Goal: Task Accomplishment & Management: Manage account settings

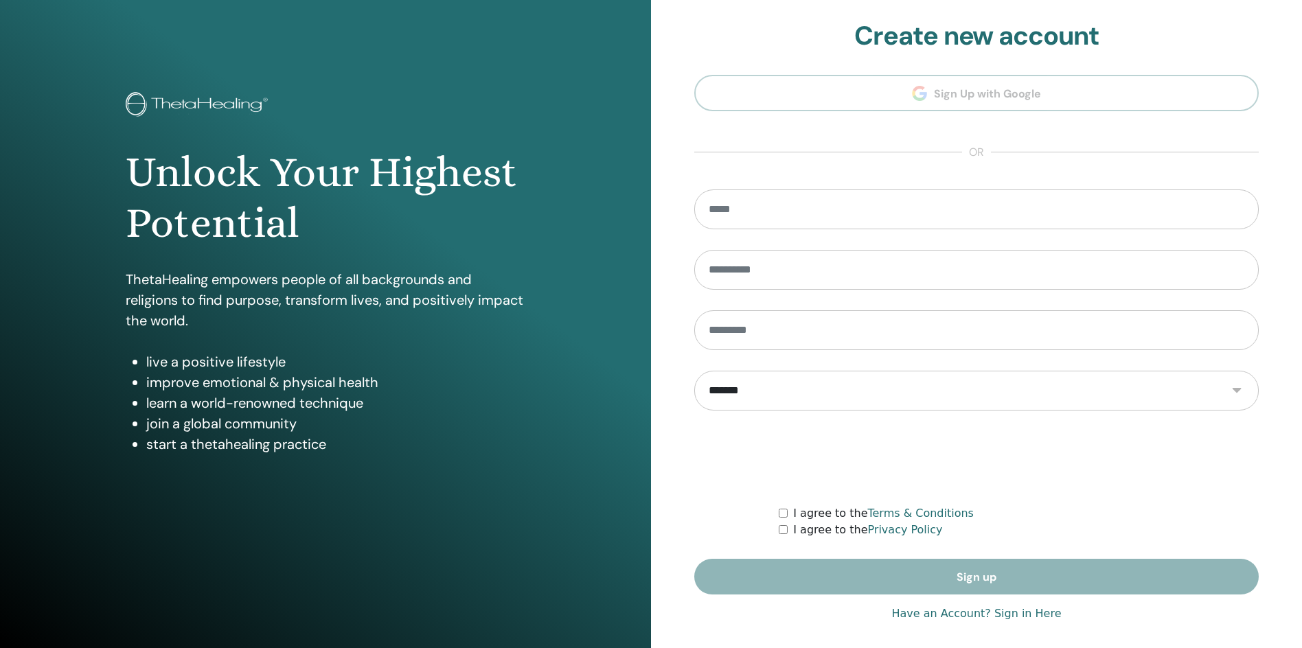
scroll to position [11, 0]
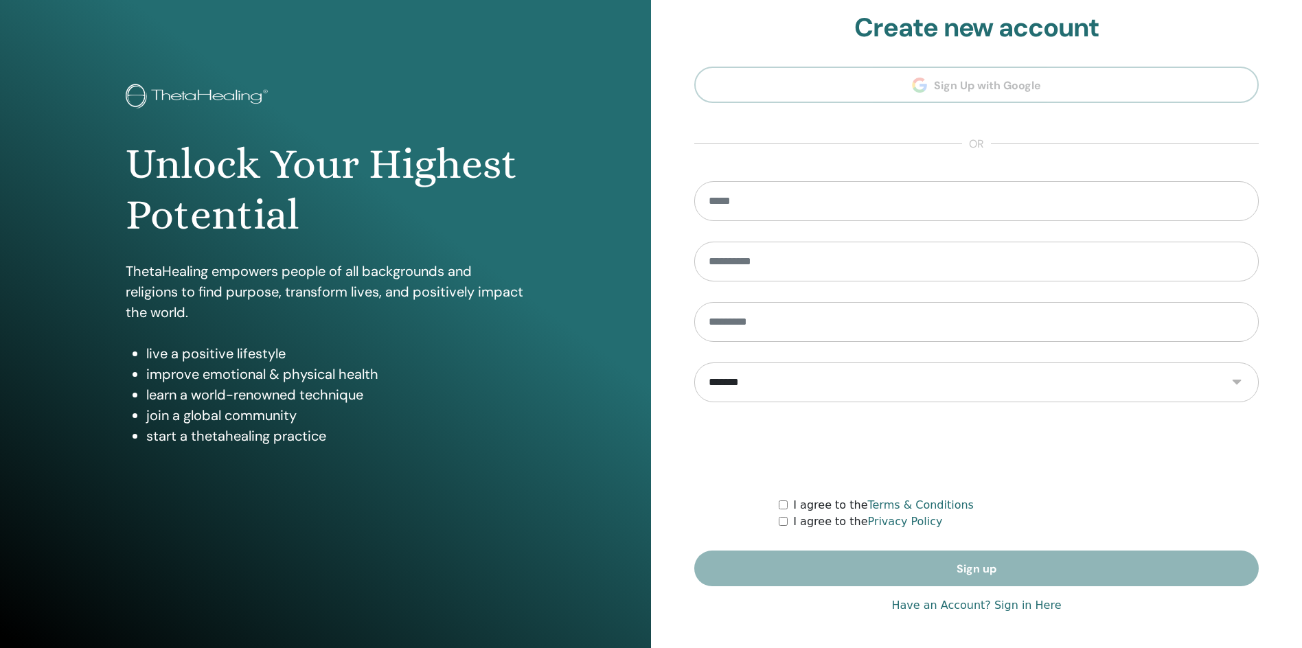
type input "**********"
click at [941, 604] on link "Have an Account? Sign in Here" at bounding box center [976, 605] width 170 height 16
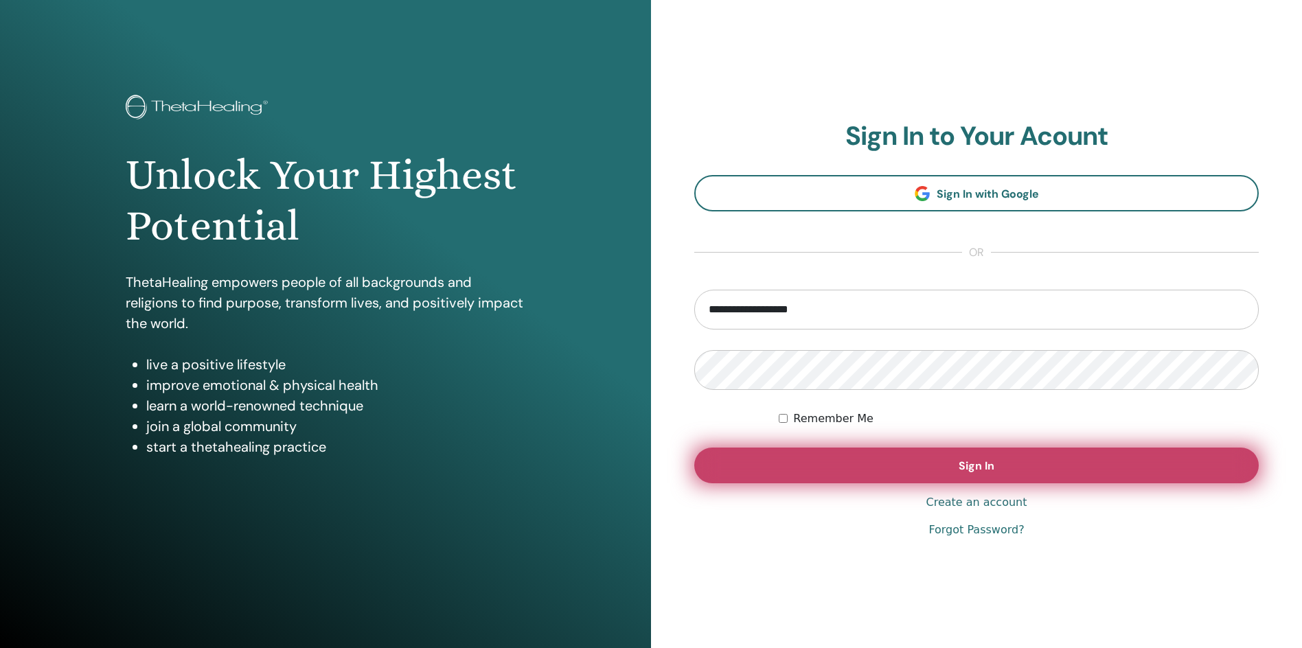
click at [929, 461] on button "Sign In" at bounding box center [976, 466] width 564 height 36
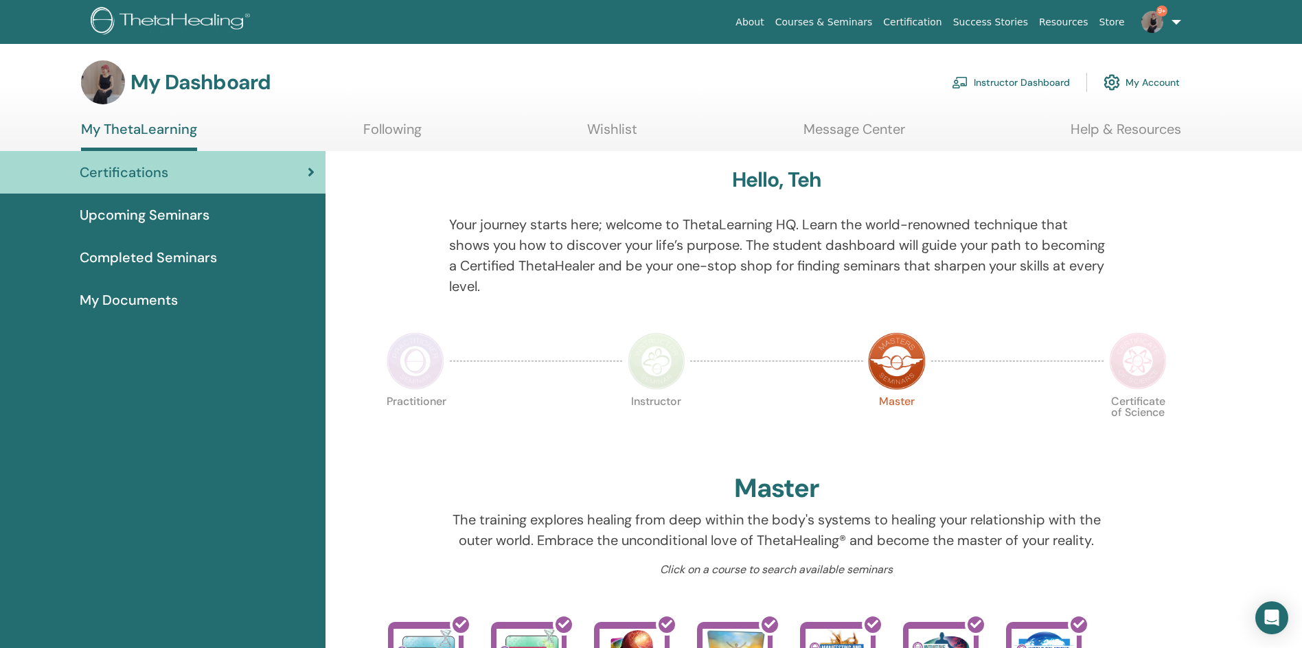
click at [1031, 78] on link "Instructor Dashboard" at bounding box center [1011, 82] width 118 height 30
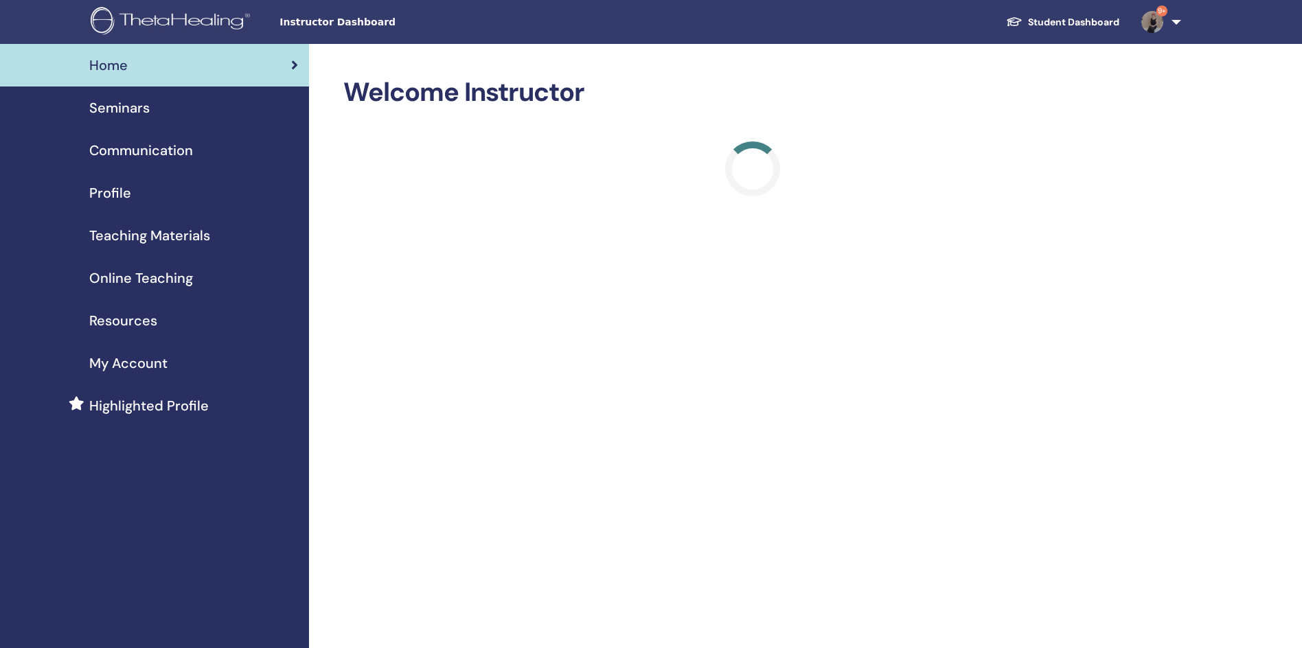
click at [124, 112] on span "Seminars" at bounding box center [119, 107] width 60 height 21
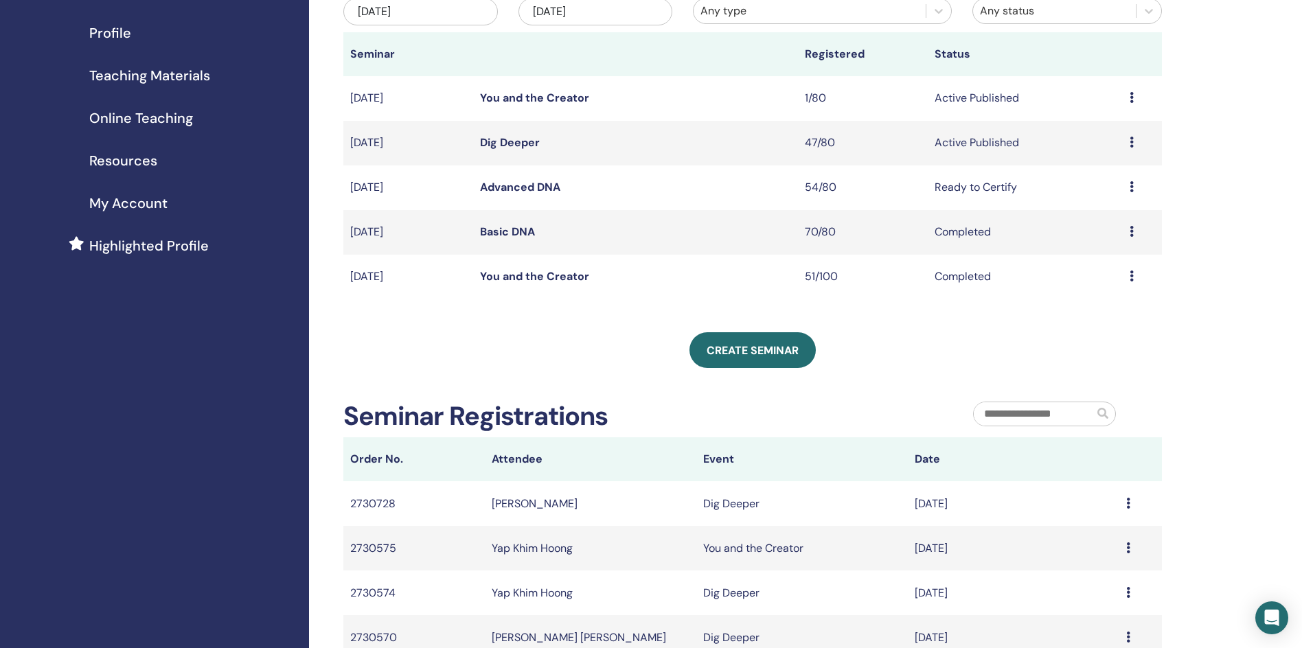
scroll to position [69, 0]
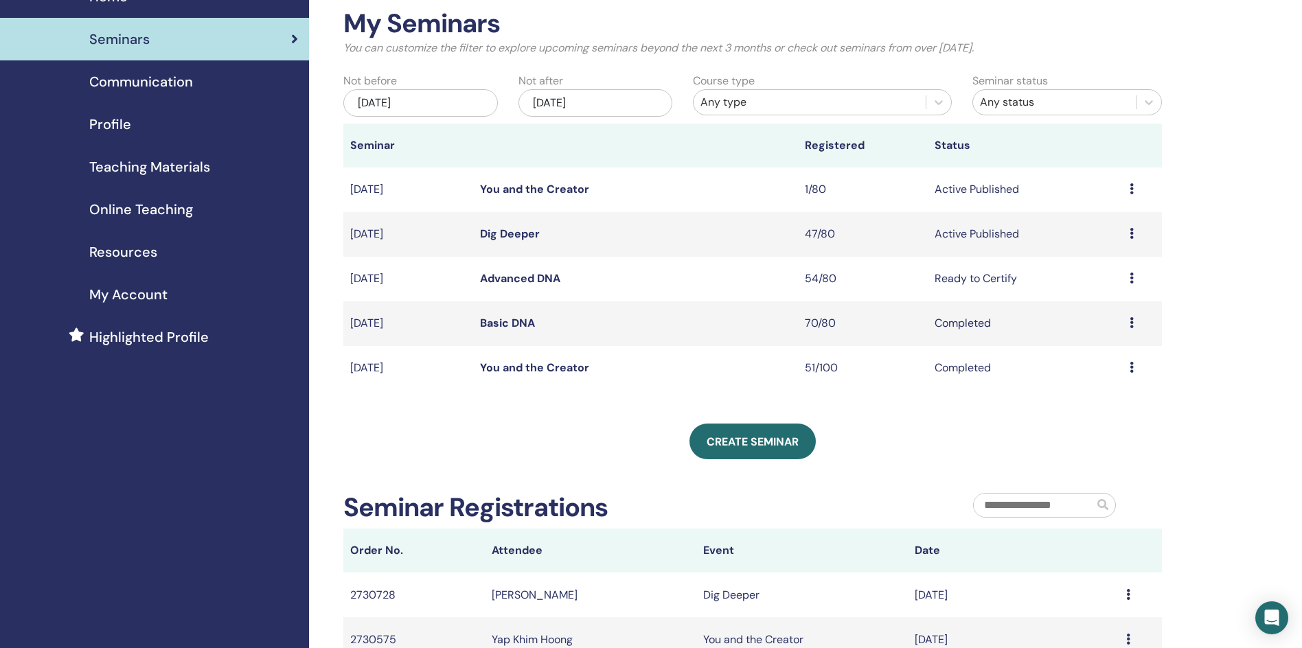
click at [510, 233] on link "Dig Deeper" at bounding box center [510, 234] width 60 height 14
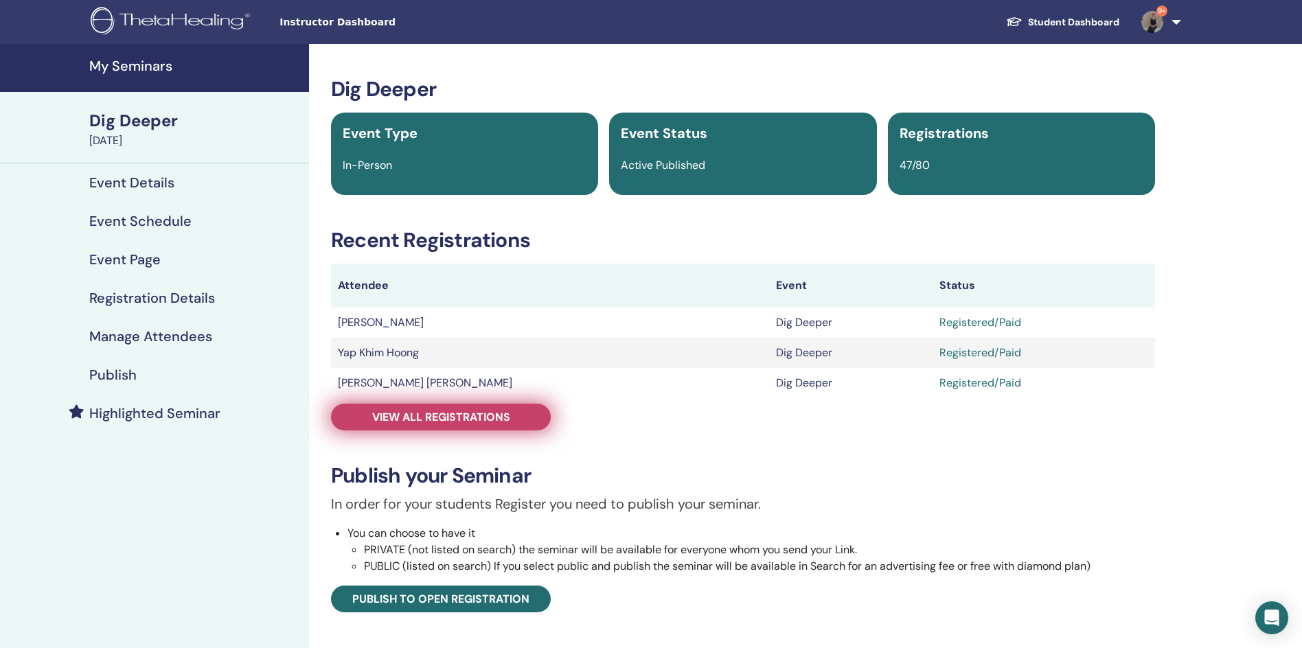
click at [472, 417] on span "View all registrations" at bounding box center [441, 417] width 138 height 14
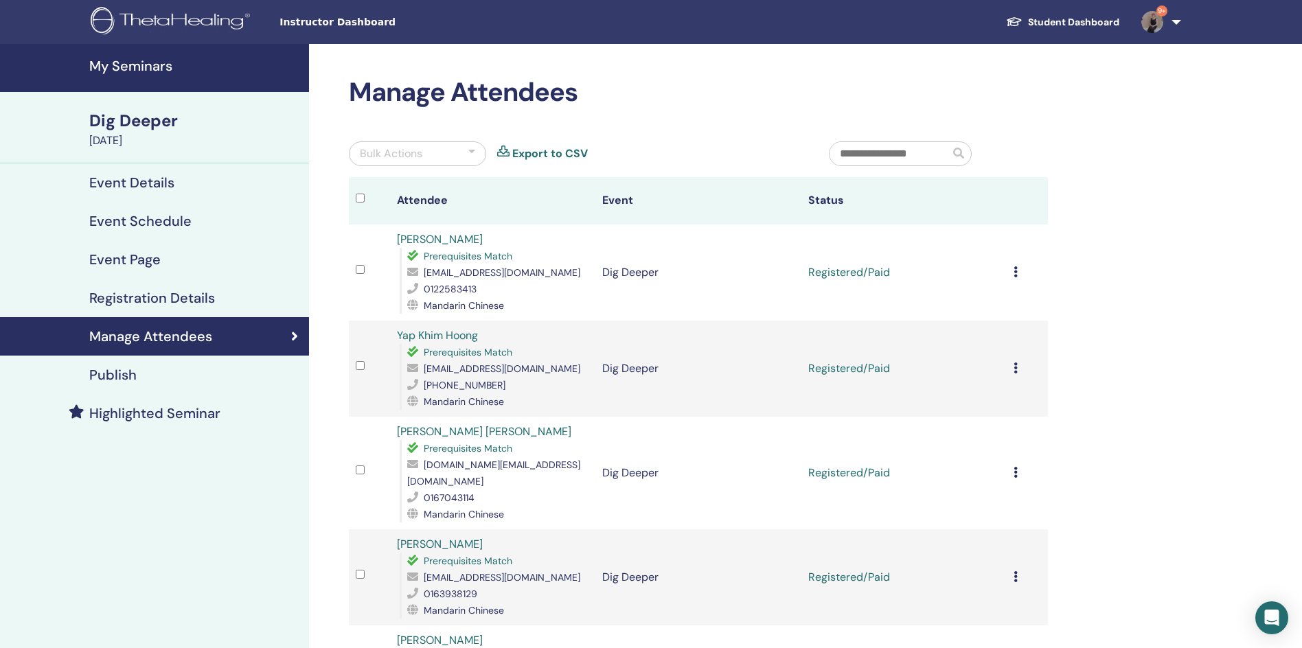
click at [912, 150] on input "text" at bounding box center [889, 153] width 120 height 23
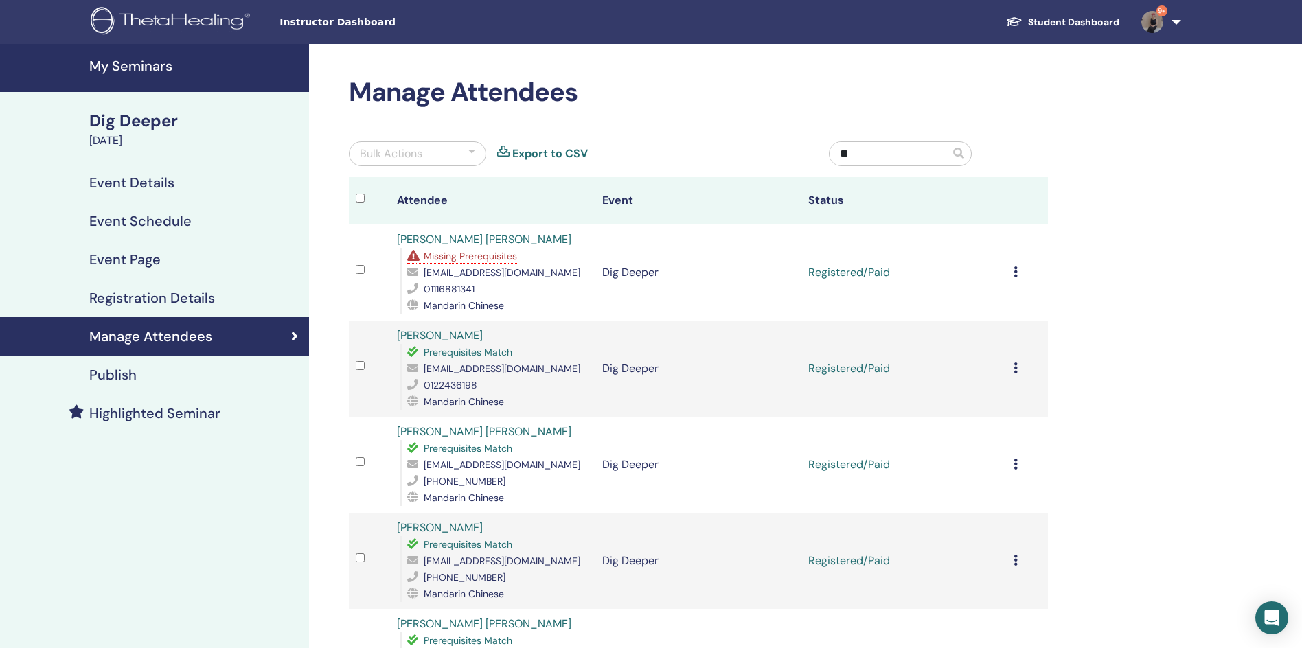
type input "*"
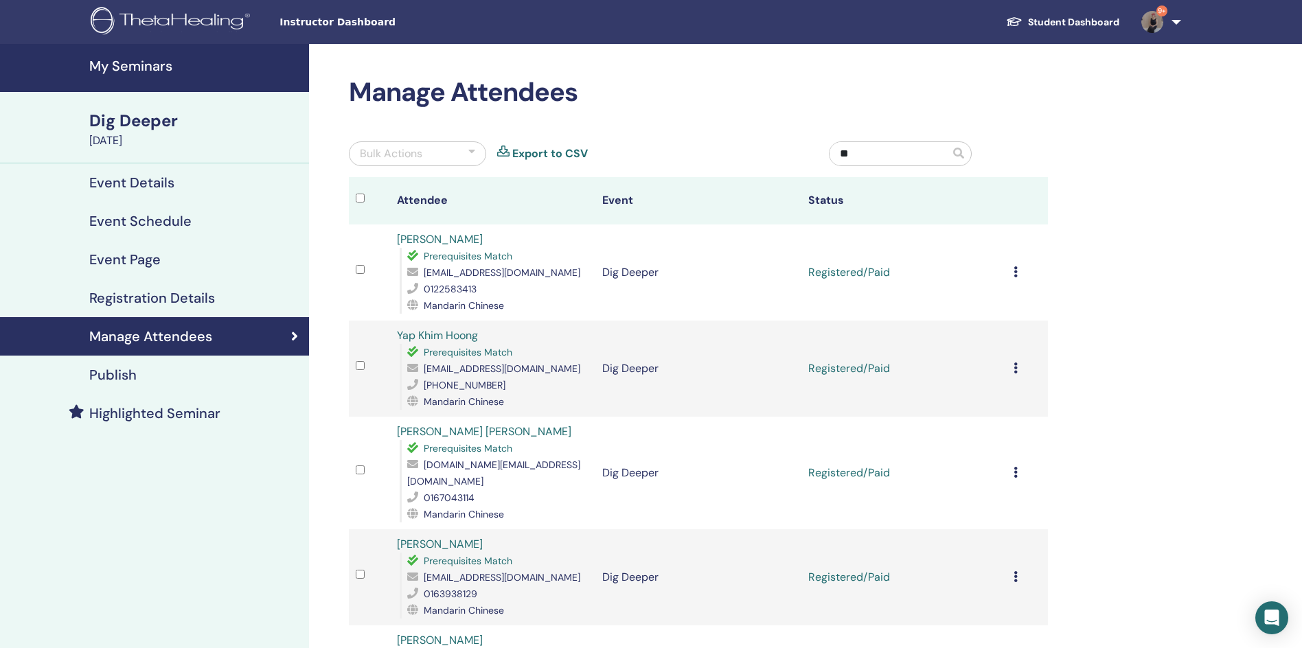
type input "***"
